Goal: Information Seeking & Learning: Learn about a topic

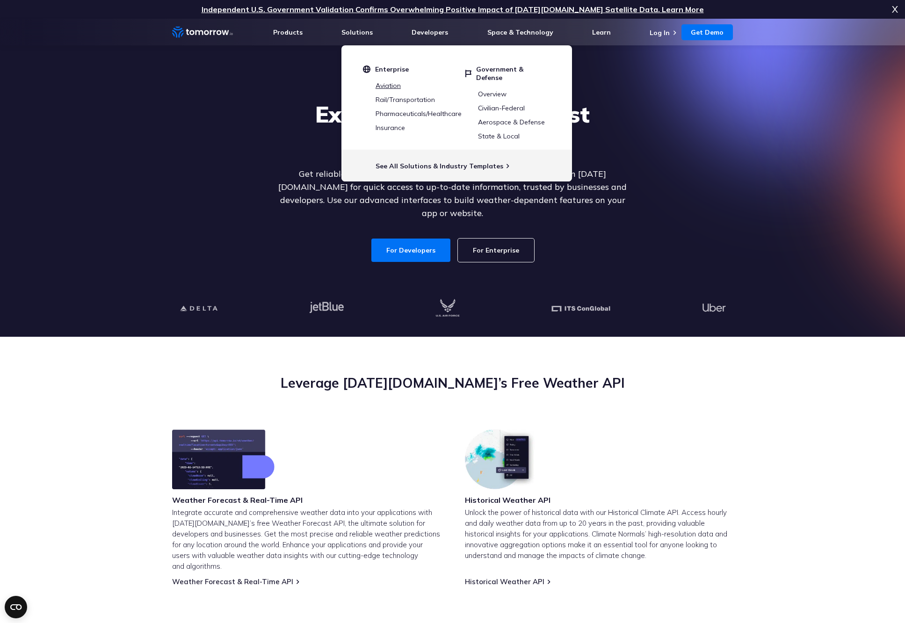
click at [386, 87] on link "Aviation" at bounding box center [387, 85] width 25 height 8
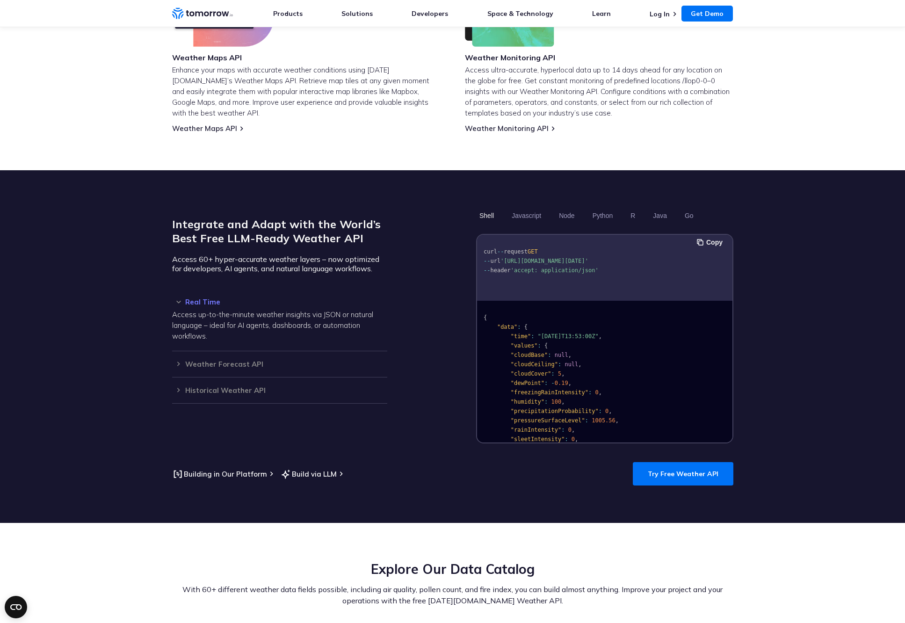
scroll to position [641, 0]
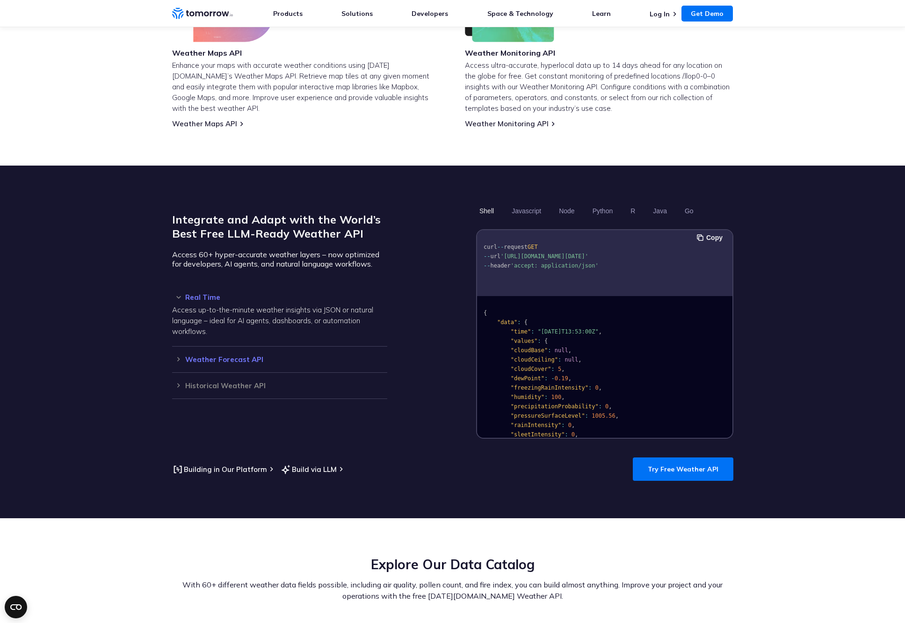
click at [180, 356] on h3 "Weather Forecast API" at bounding box center [279, 359] width 215 height 7
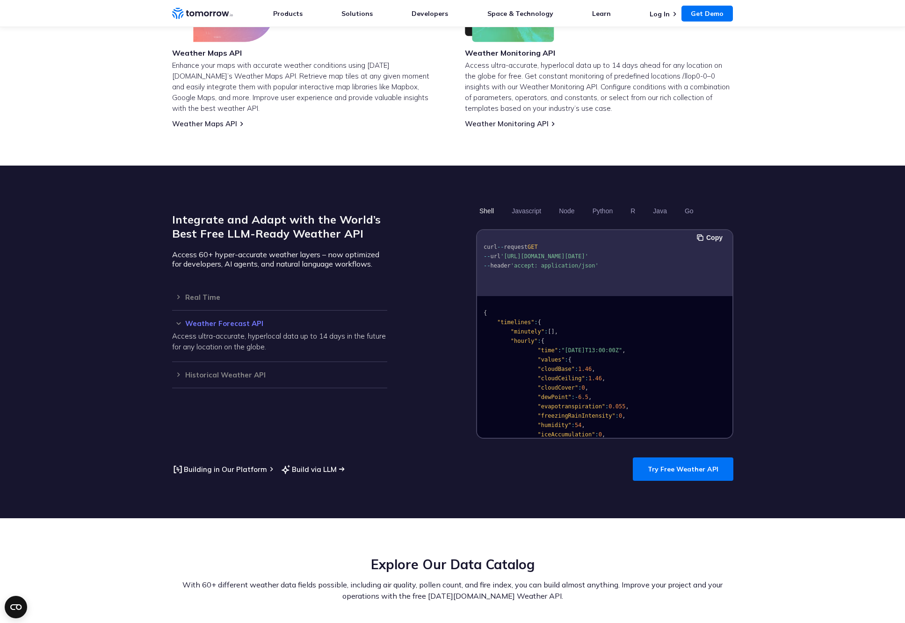
click at [301, 463] on link "Build via LLM" at bounding box center [308, 469] width 57 height 12
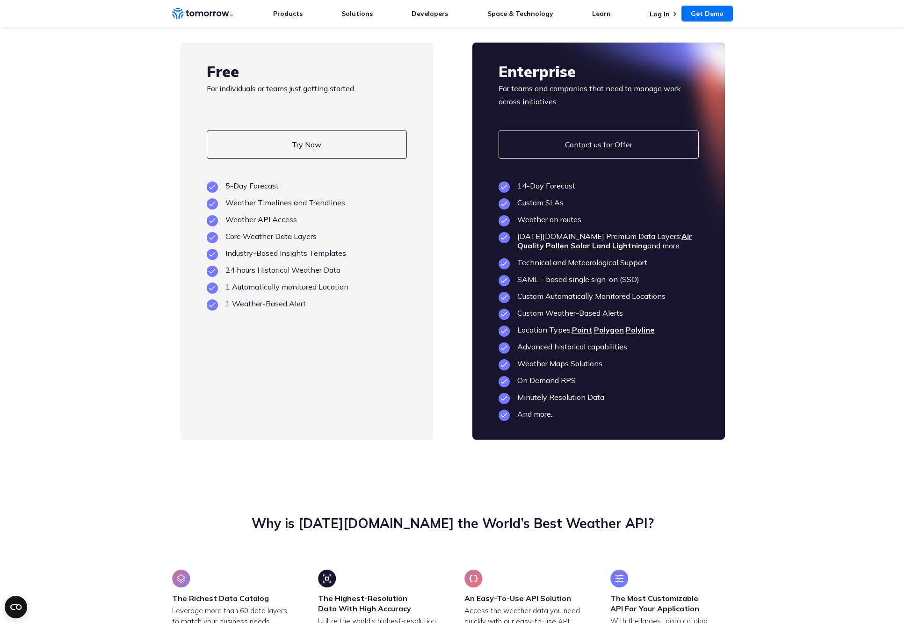
scroll to position [2161, 0]
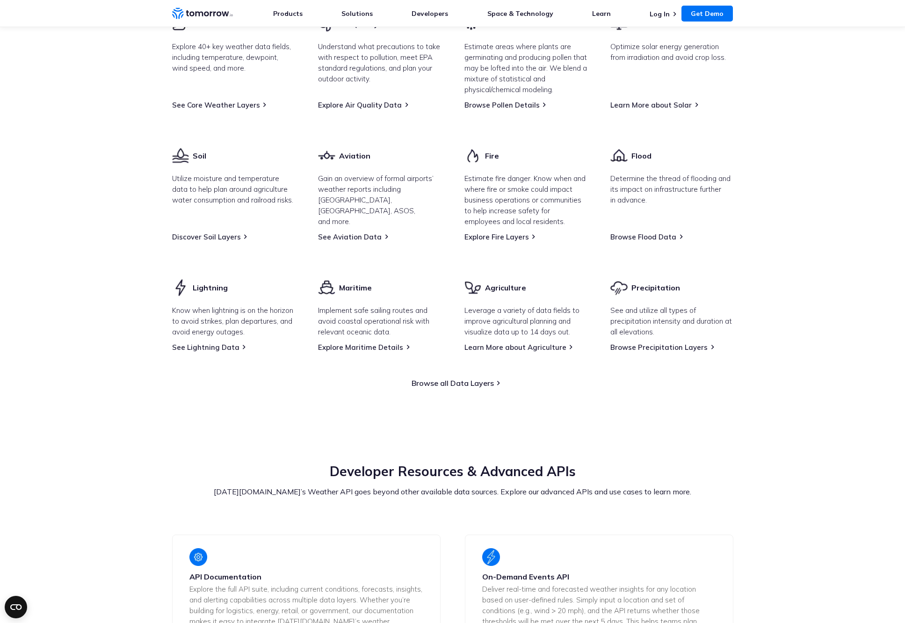
scroll to position [1255, 0]
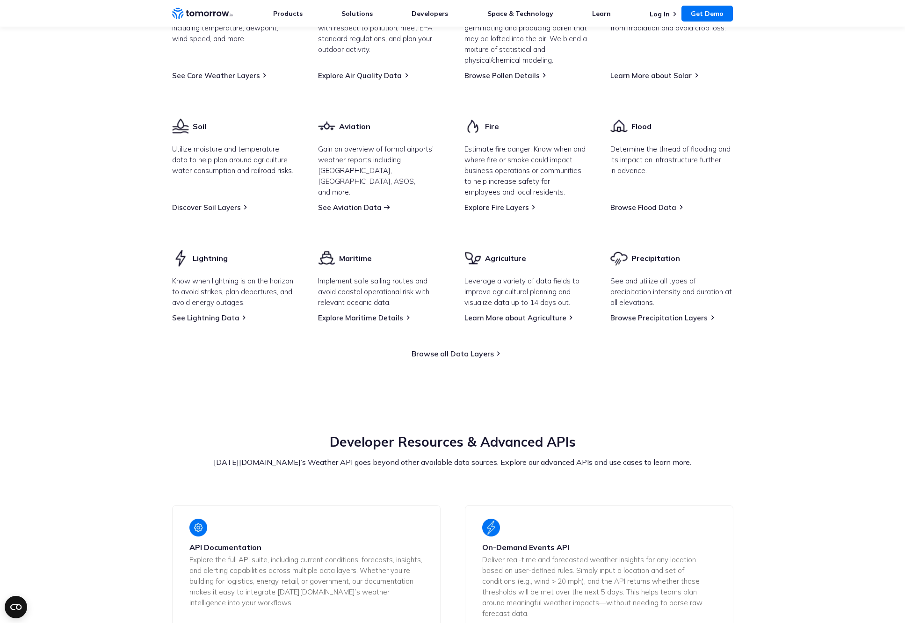
click at [343, 212] on link "See Aviation Data" at bounding box center [350, 207] width 64 height 9
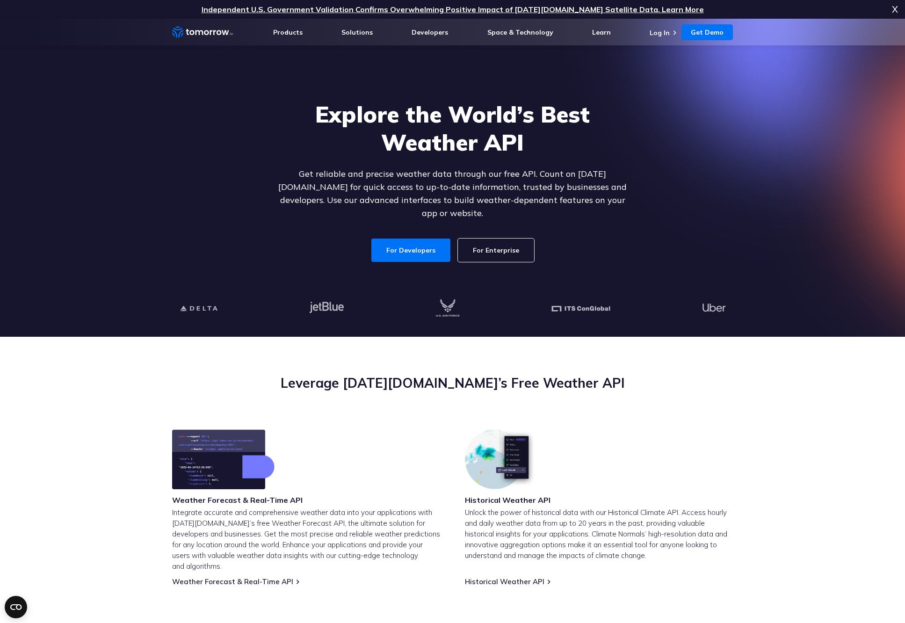
scroll to position [0, 0]
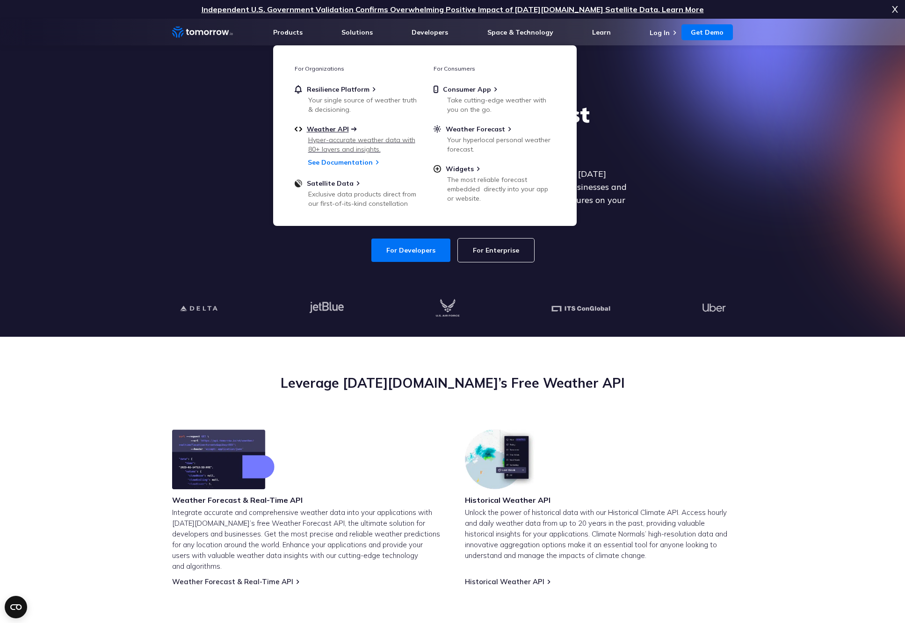
click at [334, 130] on span "Weather API" at bounding box center [328, 129] width 42 height 8
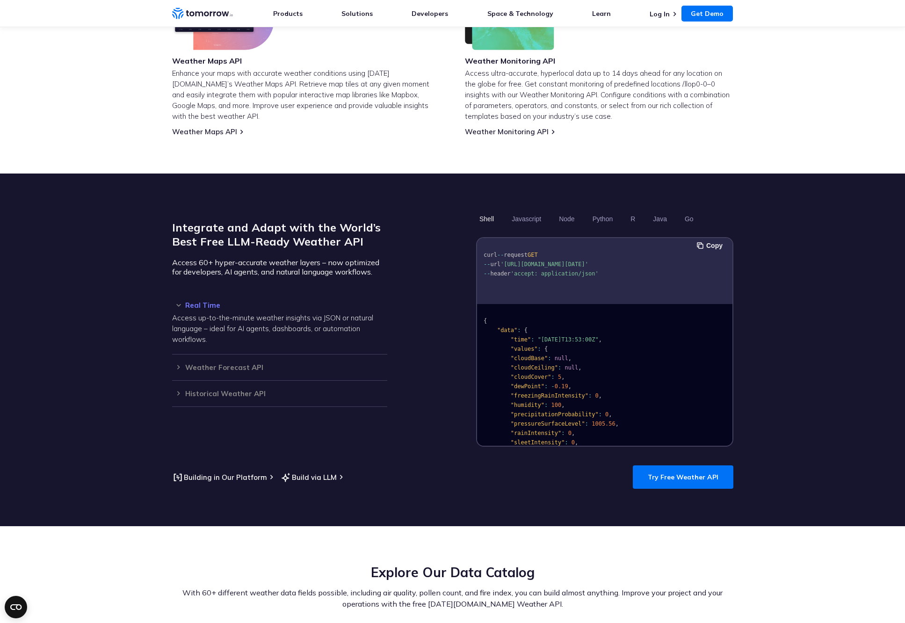
scroll to position [668, 0]
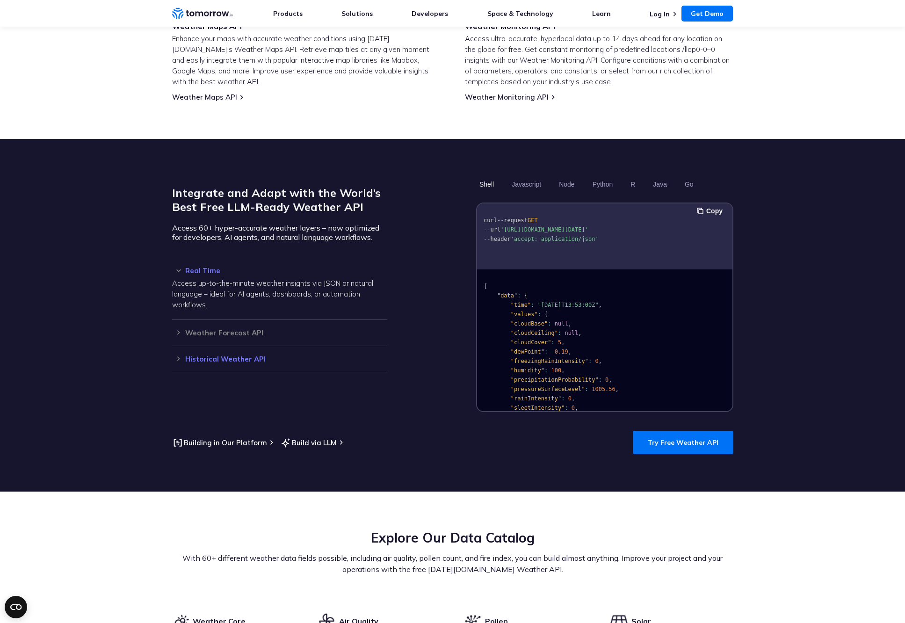
click at [178, 355] on h3 "Historical Weather API" at bounding box center [279, 358] width 215 height 7
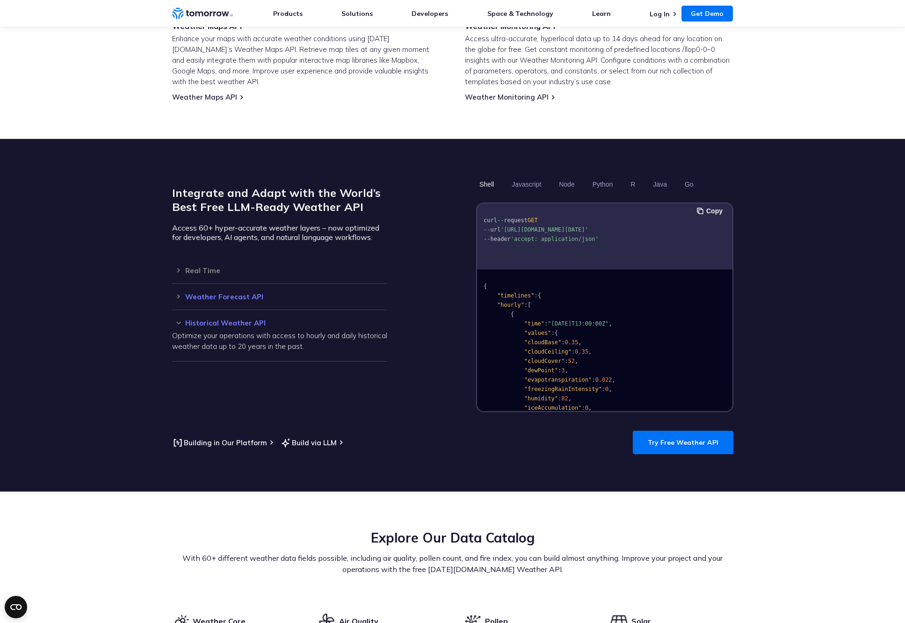
click at [180, 293] on h3 "Weather Forecast API" at bounding box center [279, 296] width 215 height 7
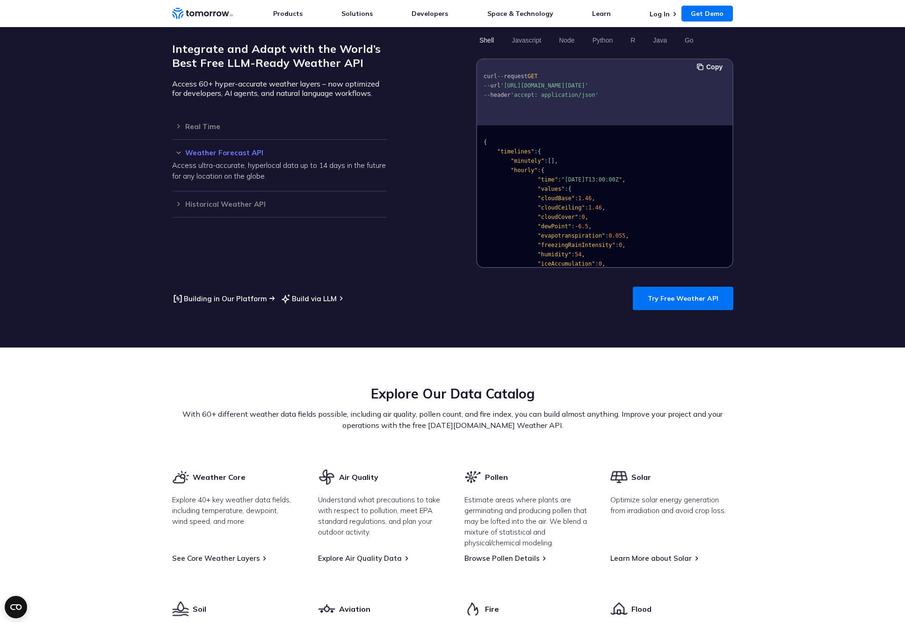
scroll to position [815, 0]
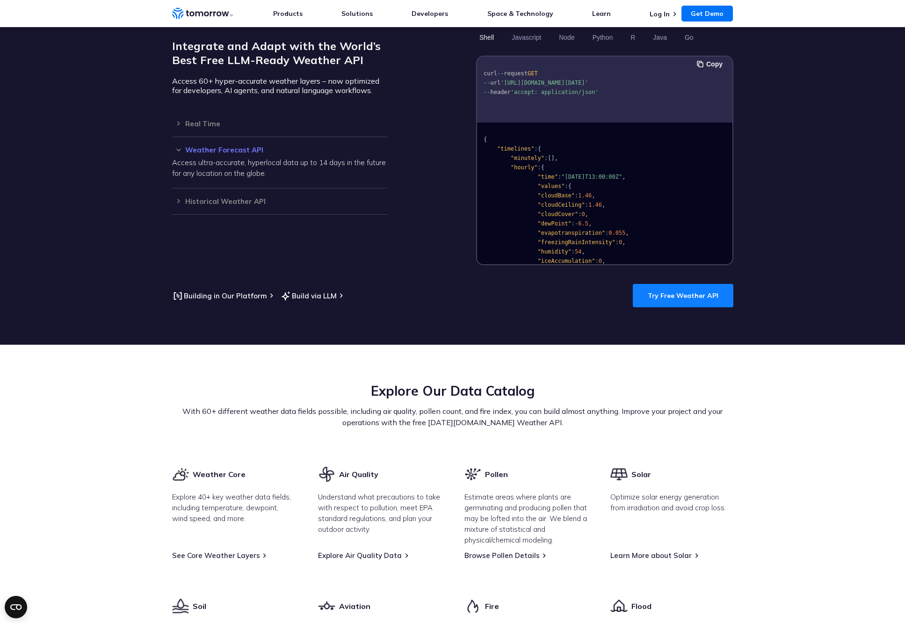
click at [662, 287] on link "Try Free Weather API" at bounding box center [683, 295] width 101 height 23
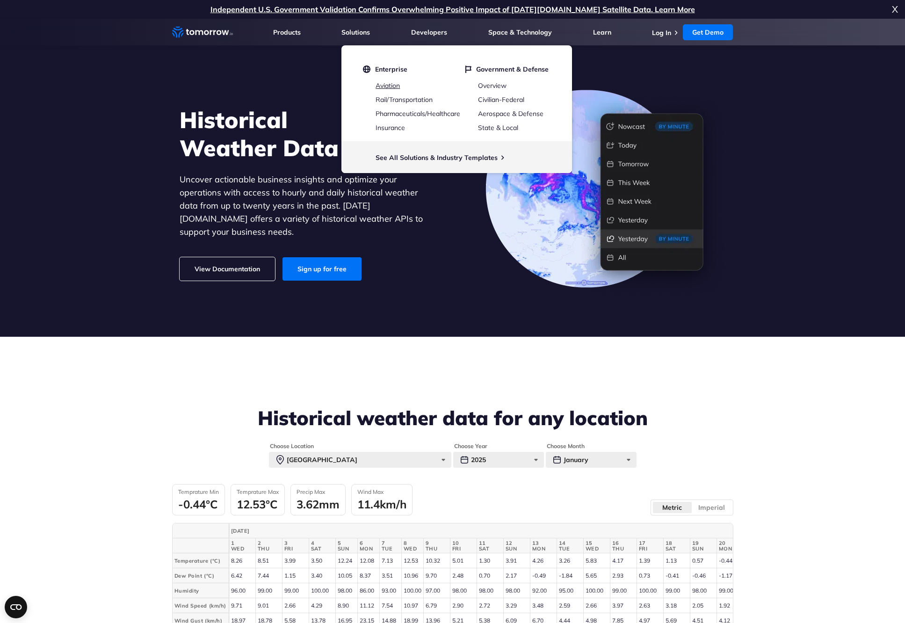
click at [385, 84] on link "Aviation" at bounding box center [387, 85] width 24 height 8
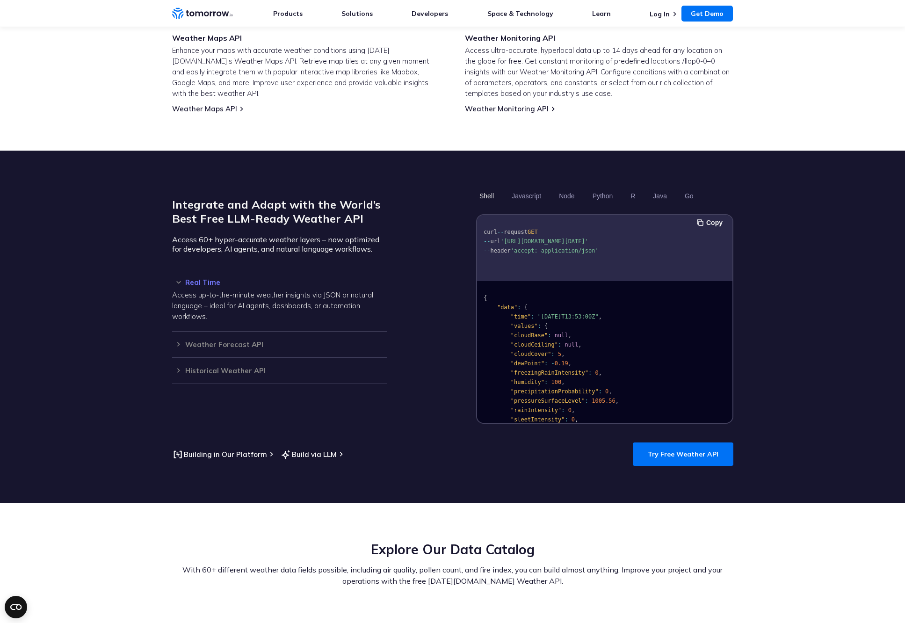
scroll to position [657, 0]
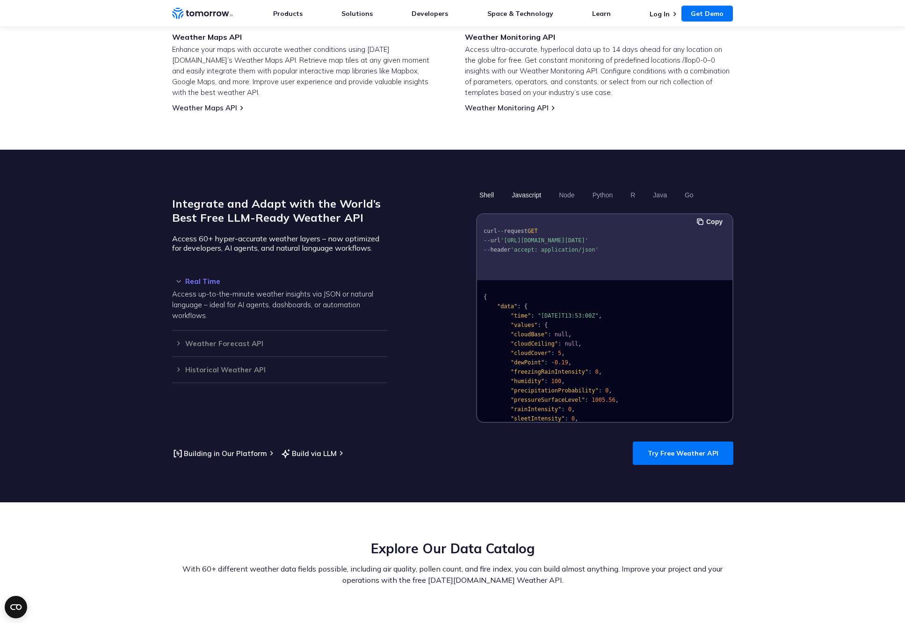
click at [524, 187] on button "Javascript" at bounding box center [526, 195] width 36 height 16
click at [564, 187] on button "Node" at bounding box center [566, 195] width 22 height 16
click at [603, 187] on button "Python" at bounding box center [602, 195] width 27 height 16
click at [638, 187] on button "R" at bounding box center [632, 195] width 11 height 16
click at [659, 187] on button "Java" at bounding box center [659, 195] width 21 height 16
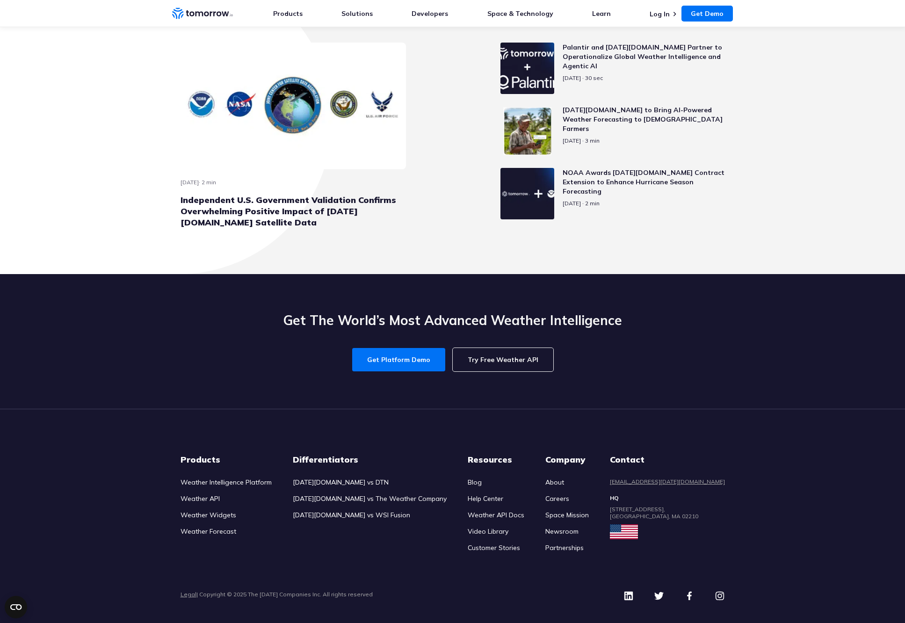
scroll to position [4191, 0]
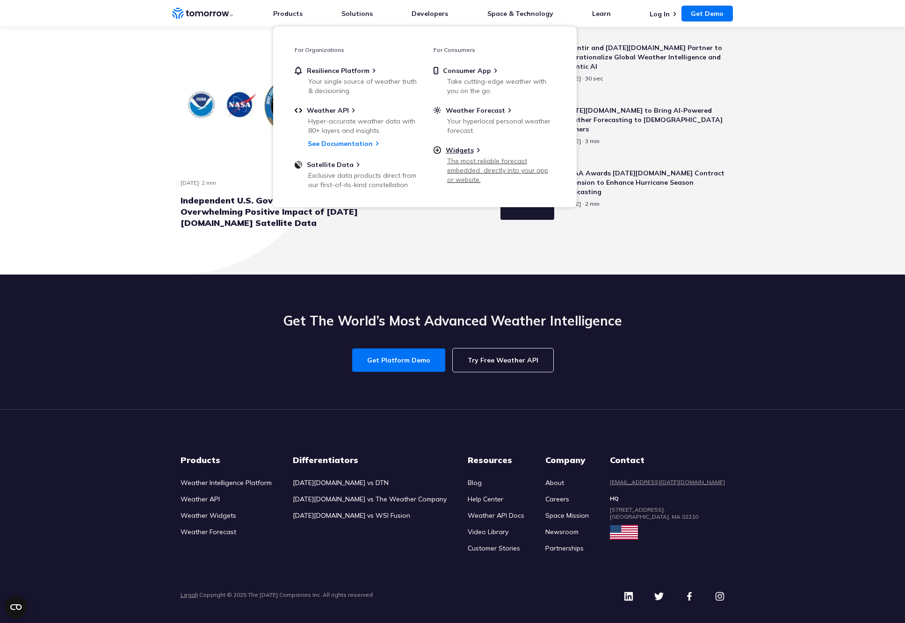
click at [468, 156] on div "The most reliable forecast embedded  directly into your app or website." at bounding box center [501, 170] width 109 height 28
